Goal: Find specific page/section: Find specific page/section

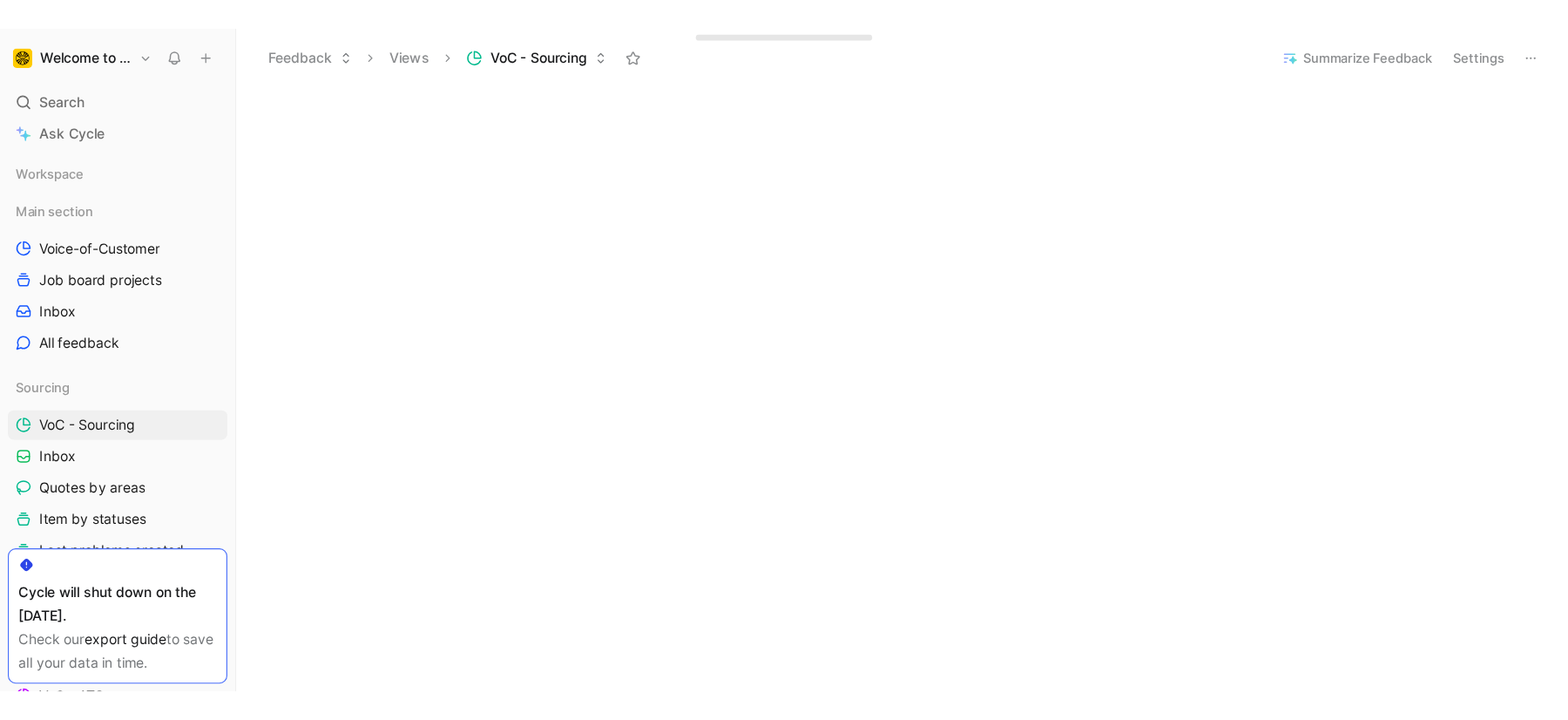
scroll to position [743, 0]
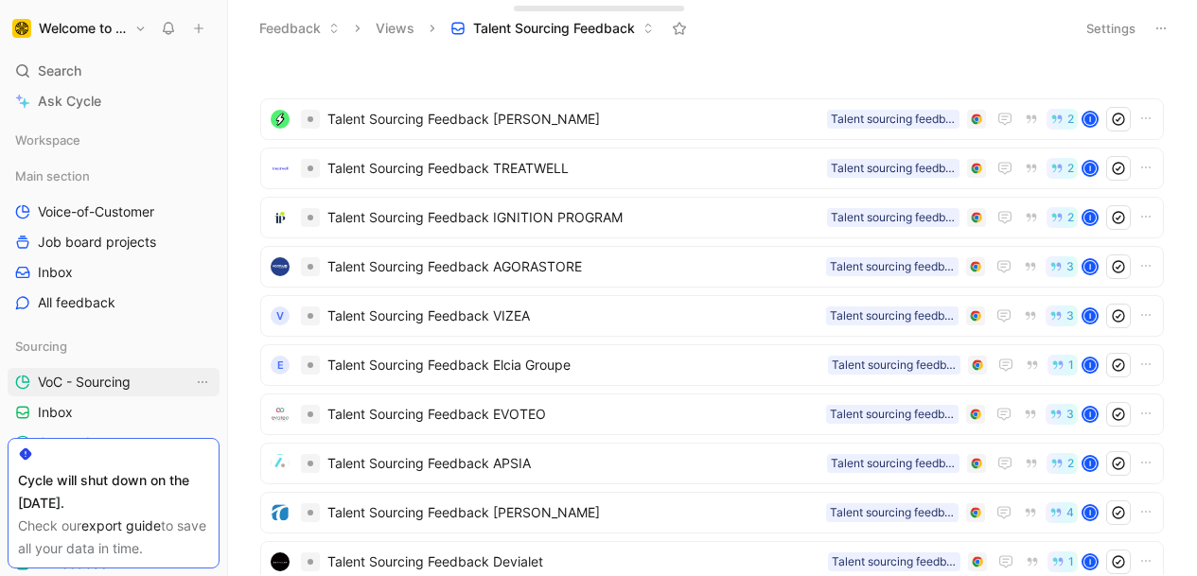
click at [97, 385] on span "VoC - Sourcing" at bounding box center [84, 382] width 93 height 19
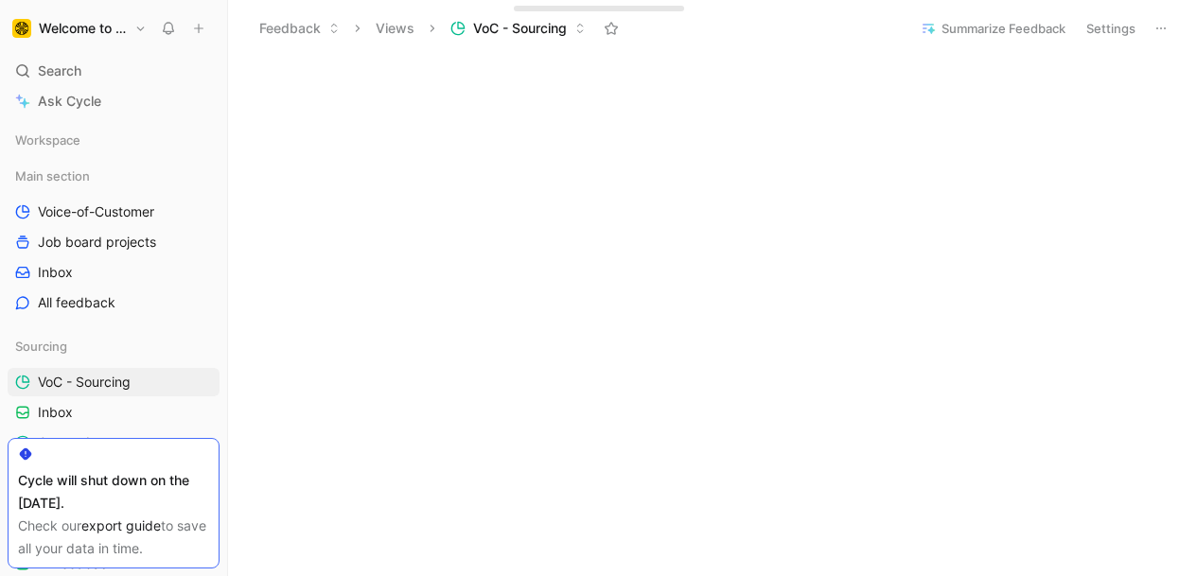
scroll to position [1035, 0]
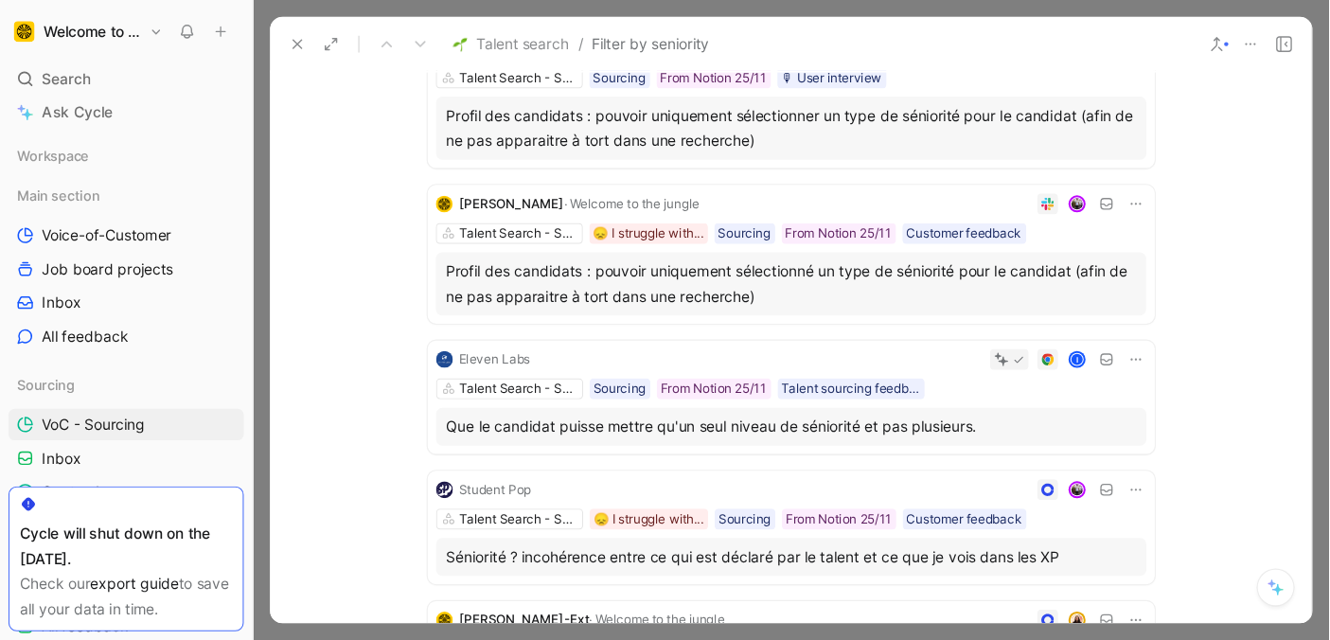
scroll to position [660, 0]
click at [255, 47] on button at bounding box center [268, 39] width 26 height 26
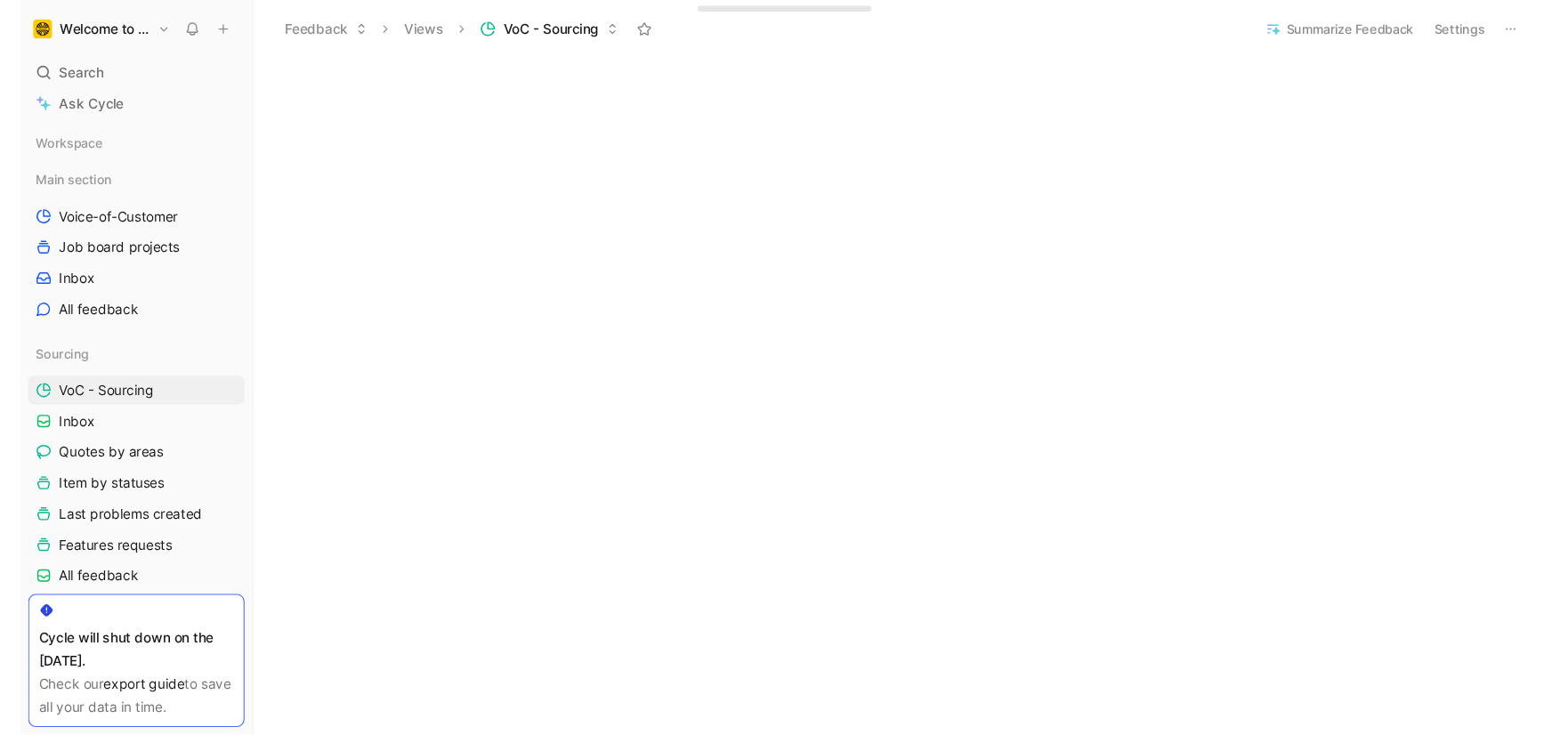
scroll to position [1019, 0]
